Goal: Task Accomplishment & Management: Use online tool/utility

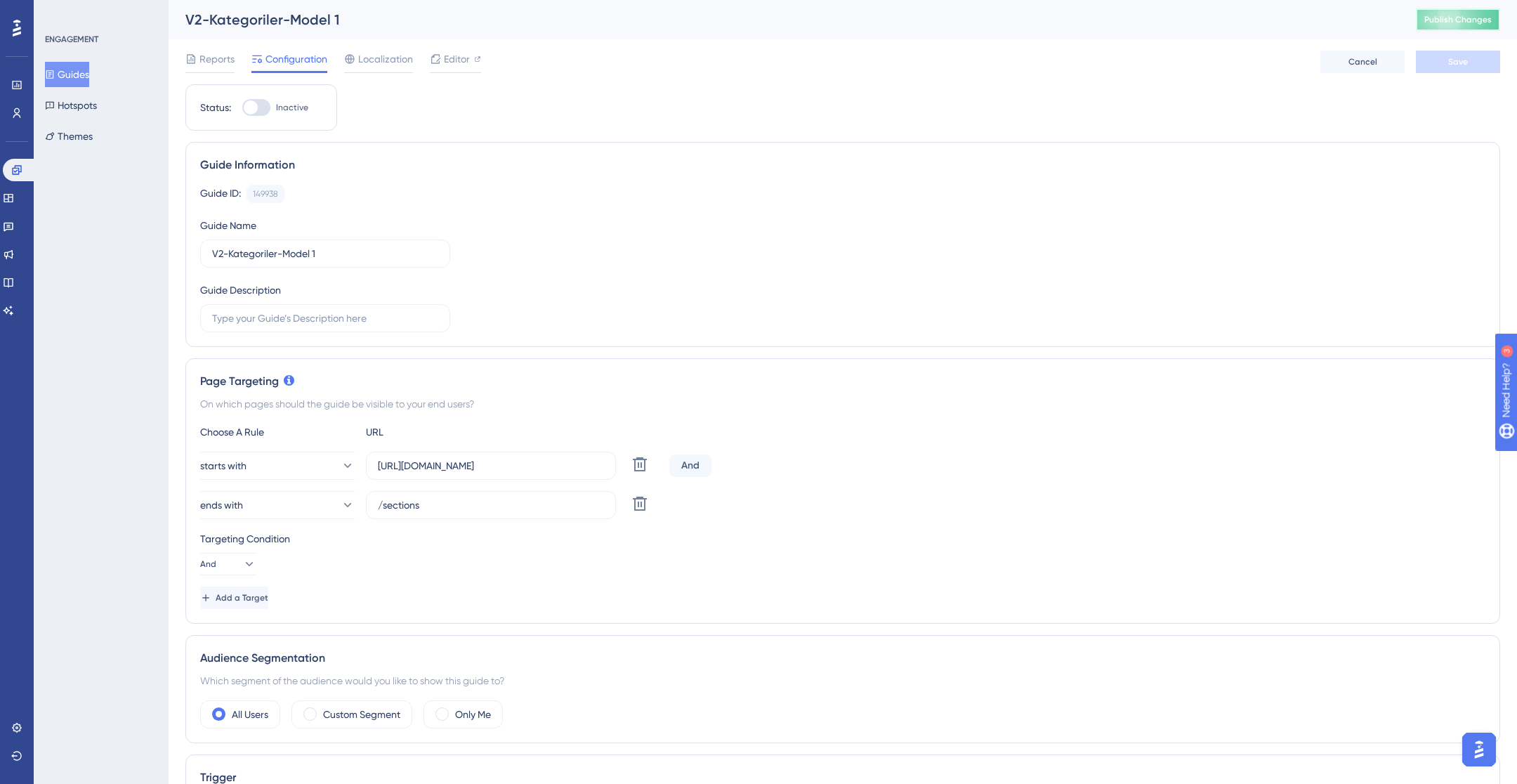
click at [1444, 19] on span "Publish Changes" at bounding box center [1457, 19] width 67 height 11
click at [89, 74] on button "Guides" at bounding box center [67, 74] width 44 height 25
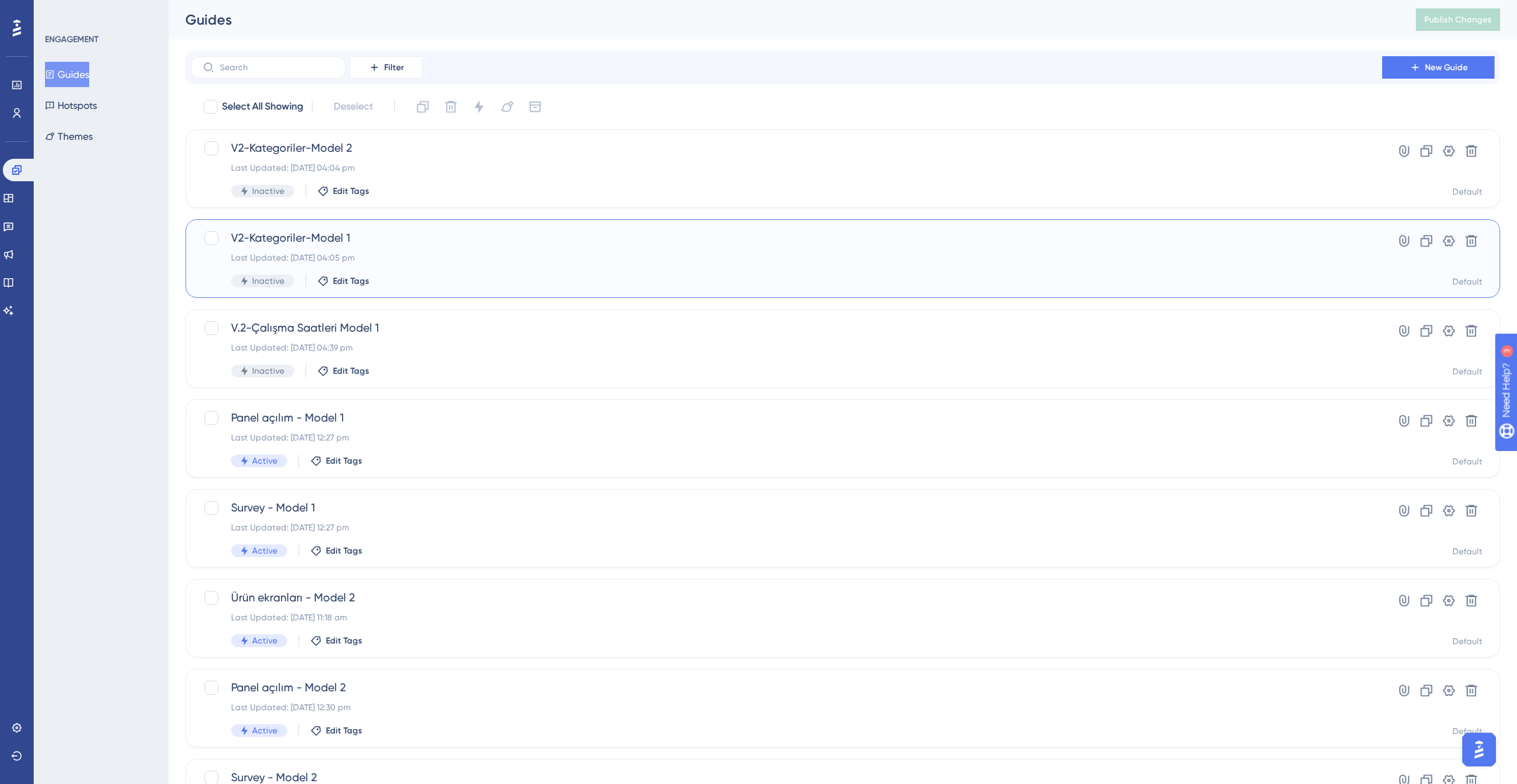
click at [509, 256] on div "Last Updated: [DATE] 04:05 pm" at bounding box center [786, 257] width 1111 height 11
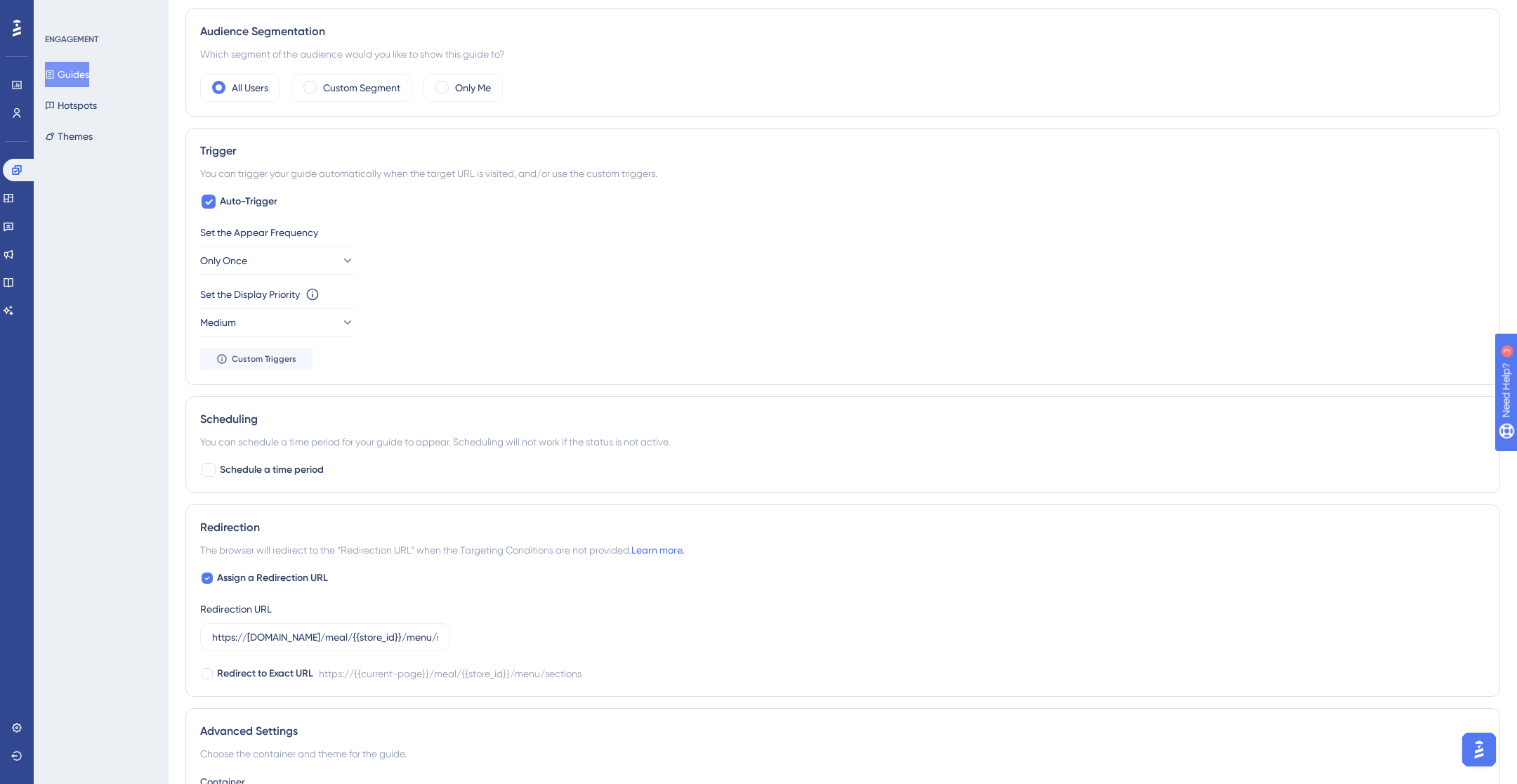
scroll to position [802, 0]
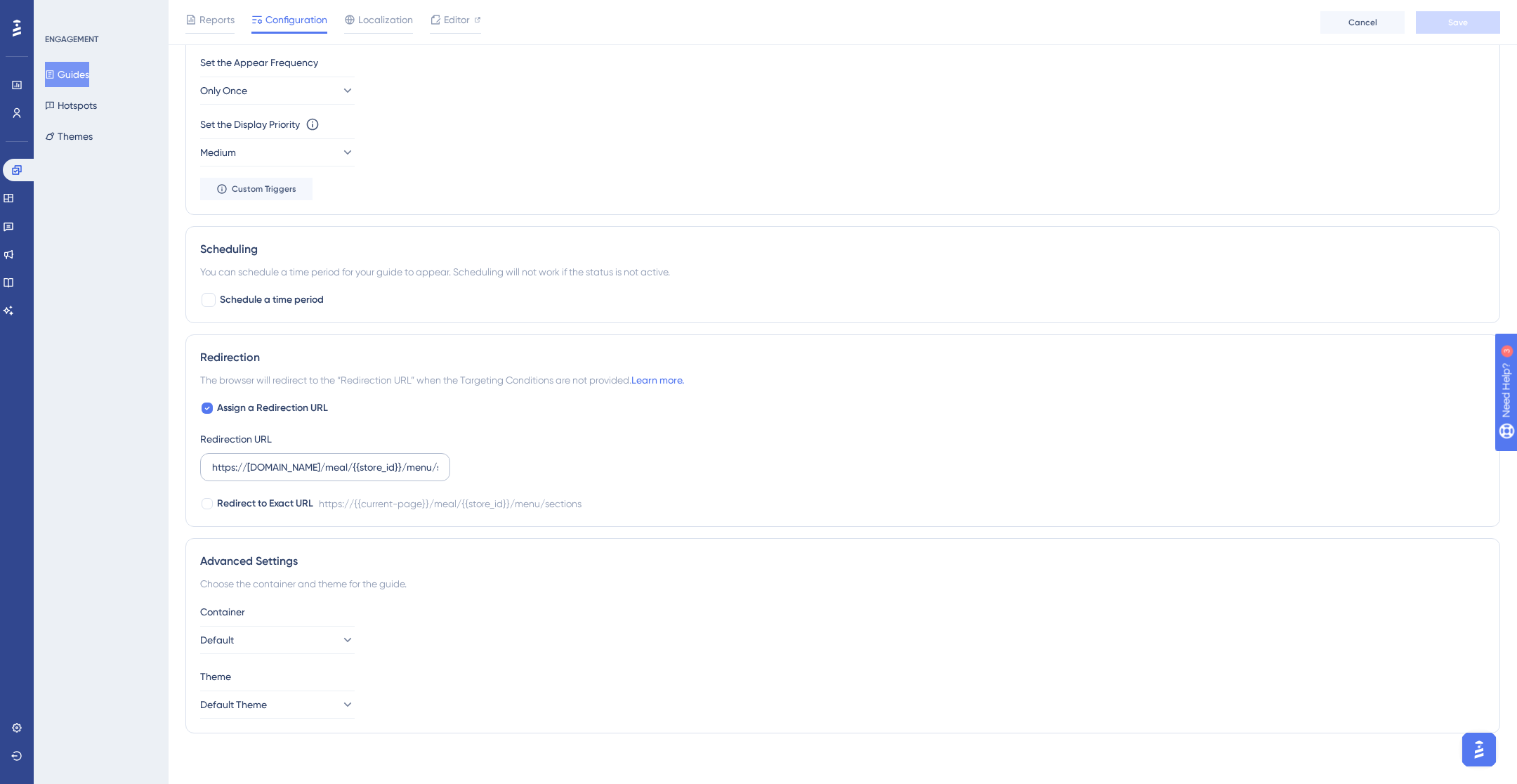
click at [333, 454] on label "https://[DOMAIN_NAME]/meal/{{store_id}}/menu/sections" at bounding box center [325, 467] width 250 height 28
click at [333, 459] on input "https://[DOMAIN_NAME]/meal/{{store_id}}/menu/sections" at bounding box center [325, 466] width 226 height 15
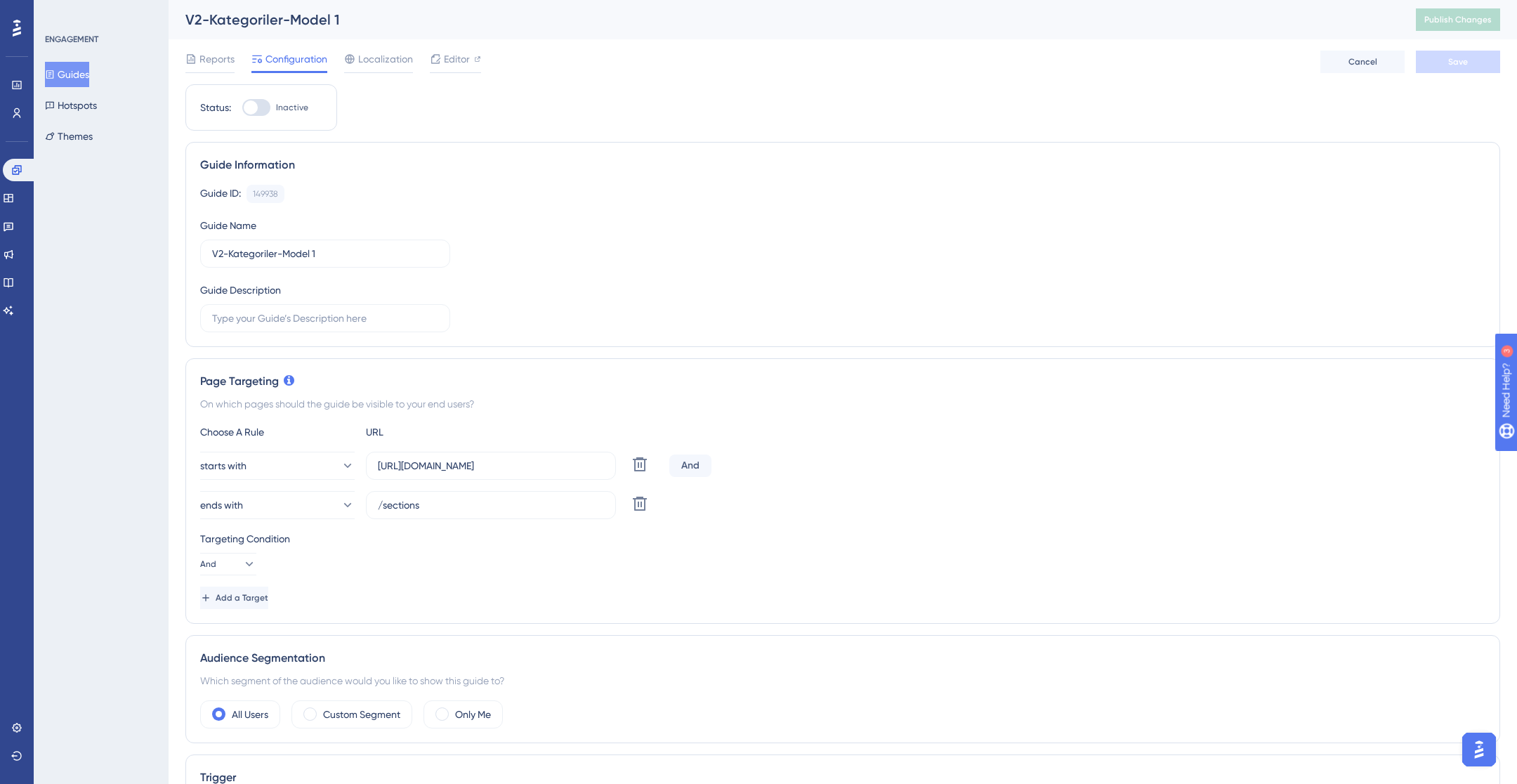
scroll to position [0, 0]
click at [81, 80] on button "Guides" at bounding box center [67, 74] width 44 height 25
